Goal: Find specific page/section: Find specific page/section

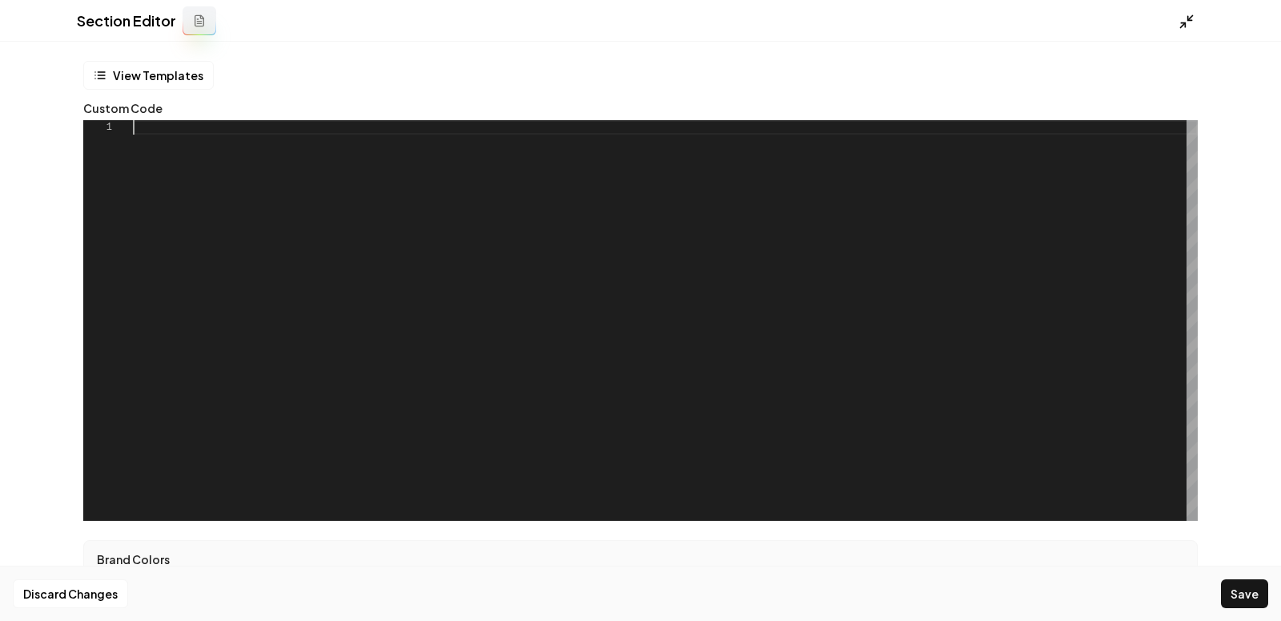
click at [1181, 22] on polyline at bounding box center [1183, 24] width 4 height 4
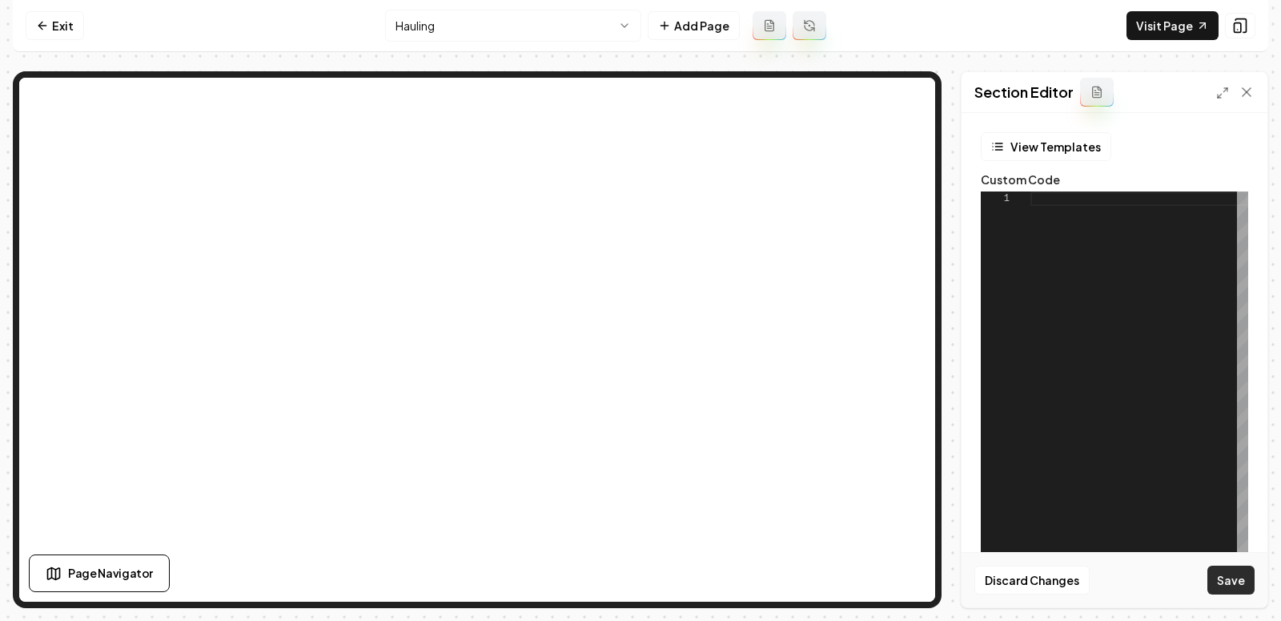
click at [1231, 585] on button "Save" at bounding box center [1230, 579] width 47 height 29
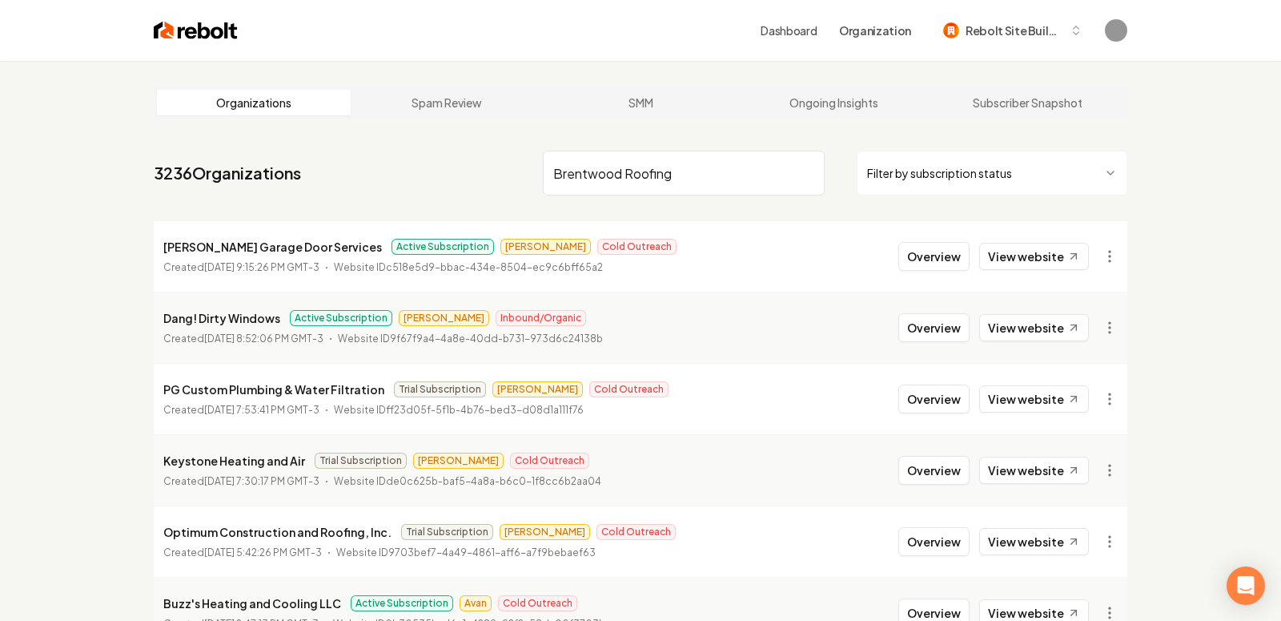
type input "Brentwood Roofing"
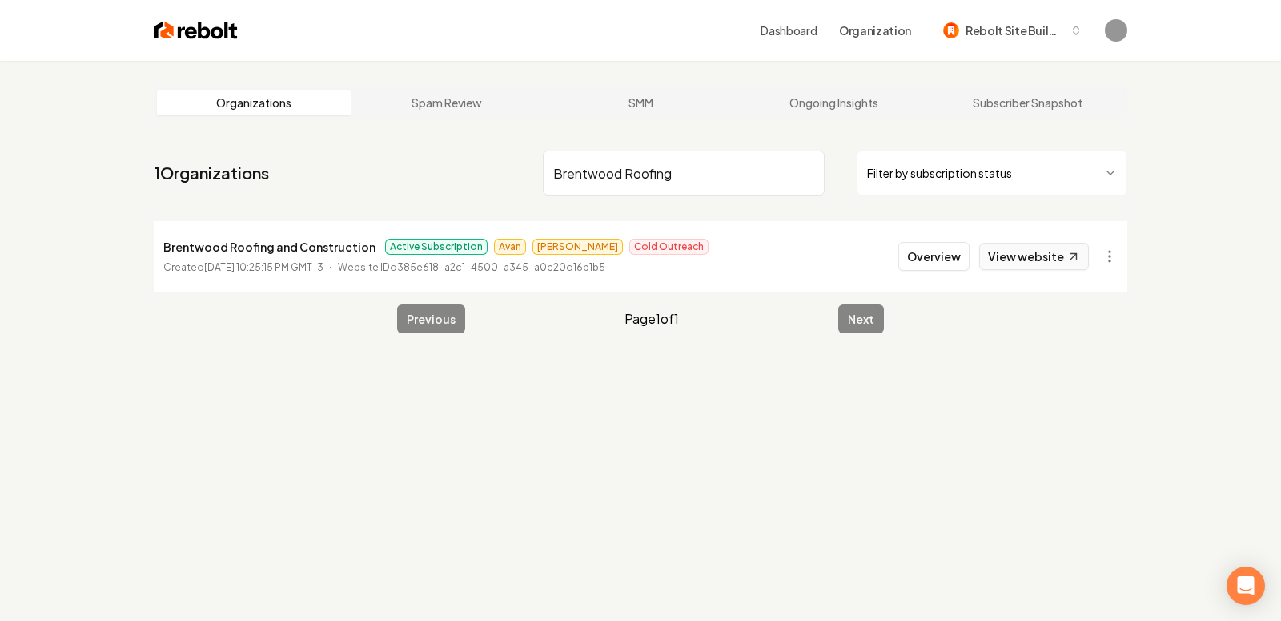
click at [1026, 246] on link "View website" at bounding box center [1034, 256] width 110 height 27
